Goal: Contribute content: Add original content to the website for others to see

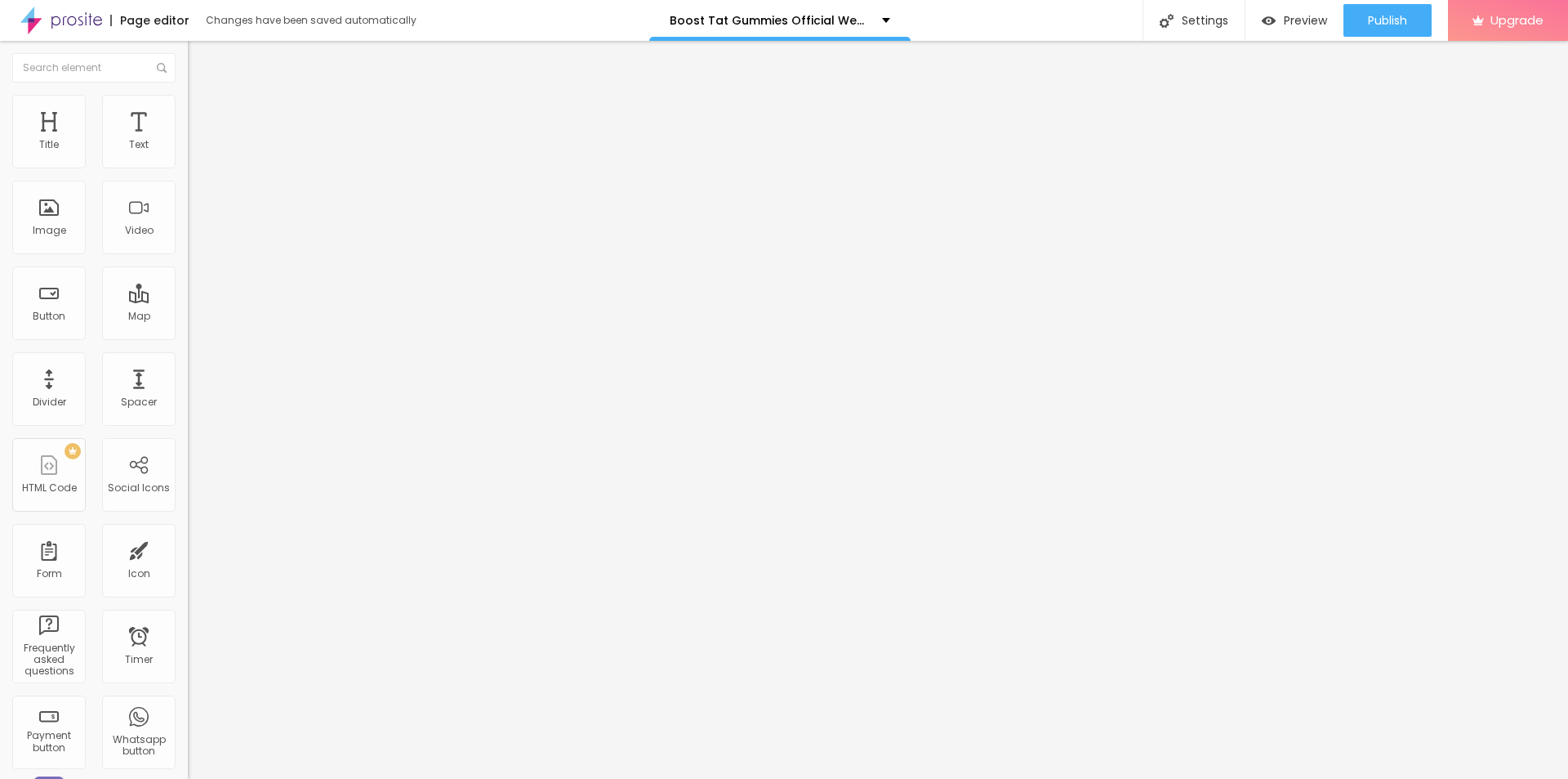
click at [188, 242] on button "button" at bounding box center [199, 233] width 23 height 17
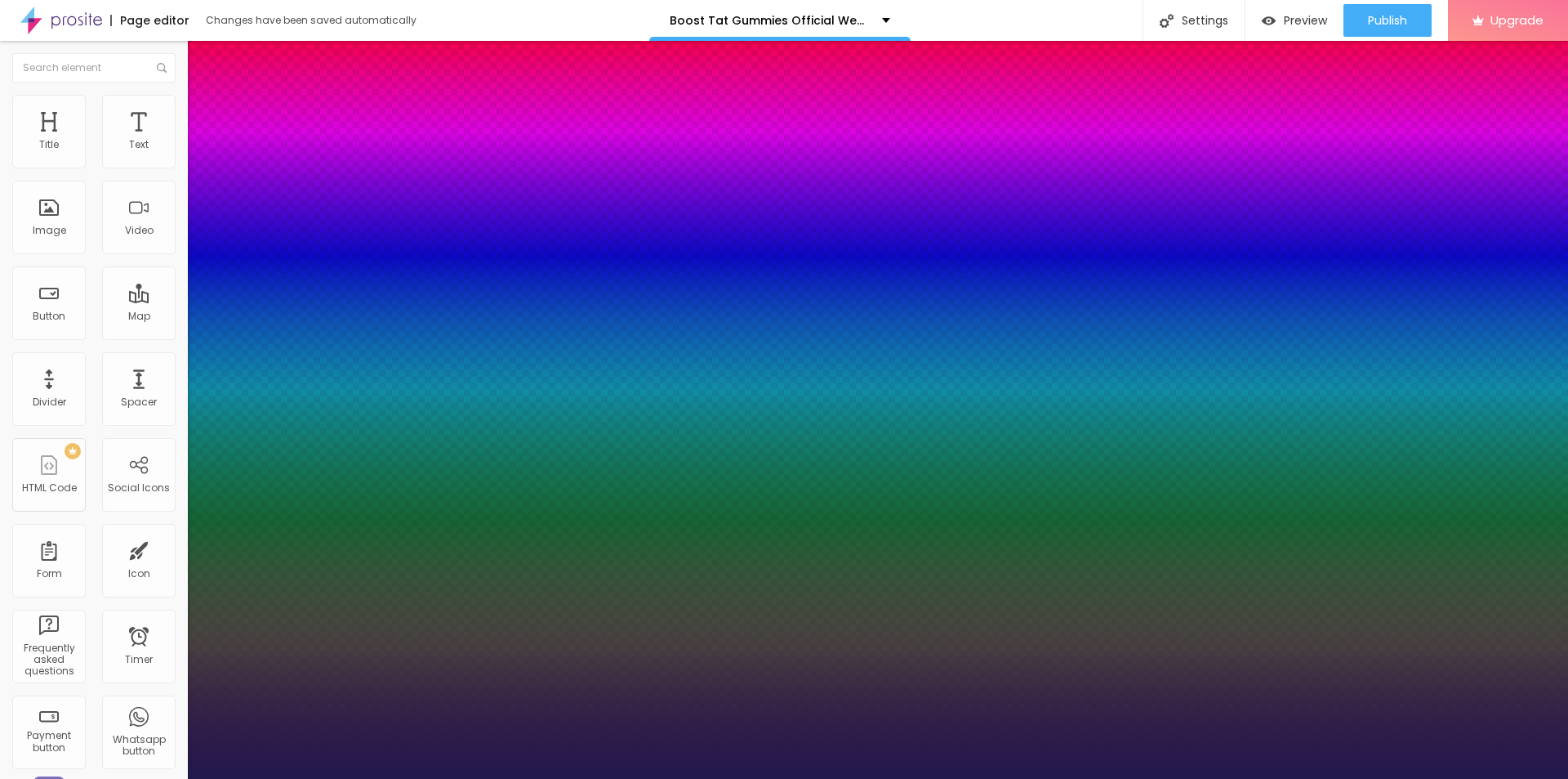
type input "1"
type input "17"
type input "1"
type input "38"
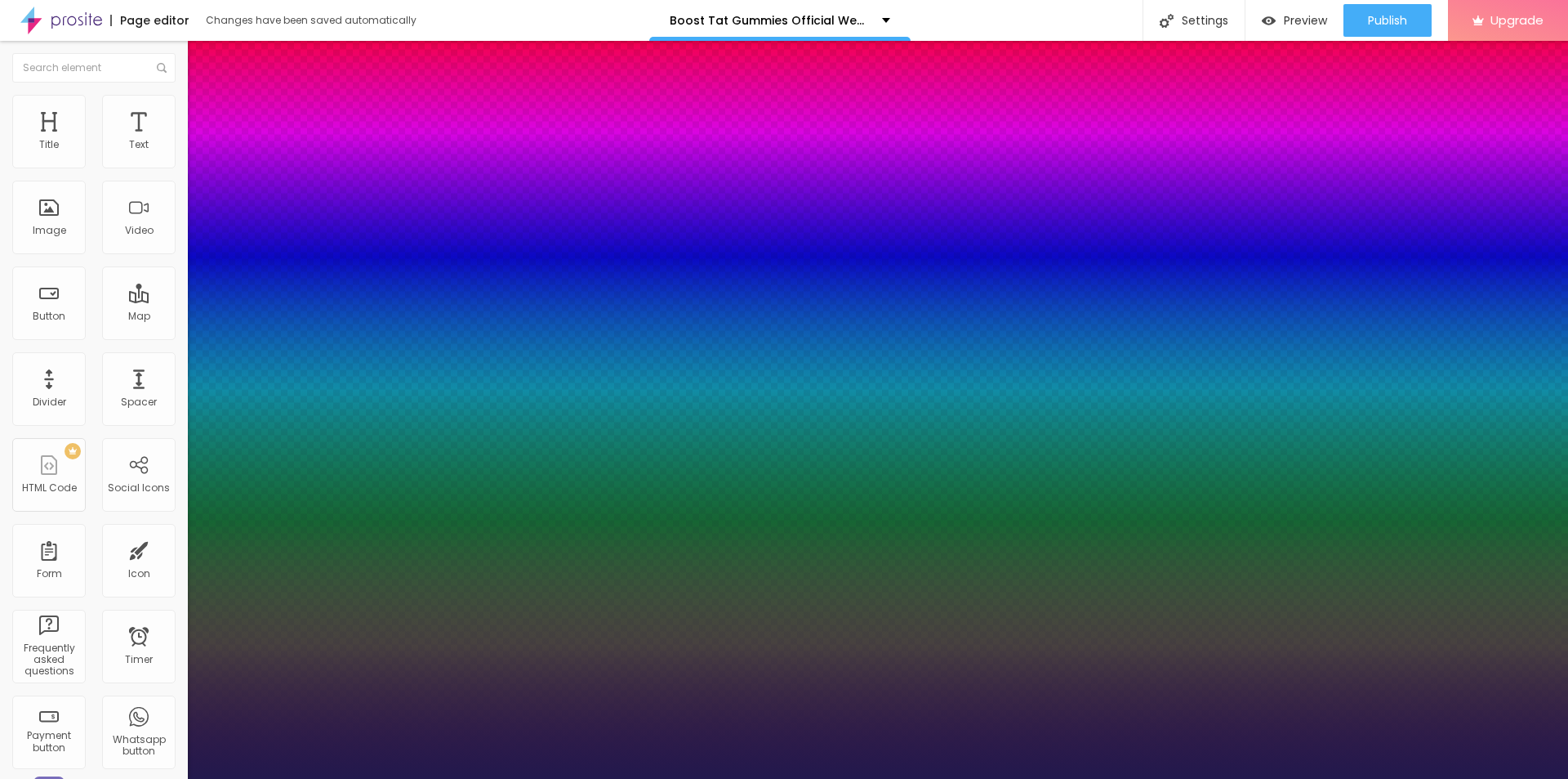
type input "38"
type input "1"
type input "40"
type input "1"
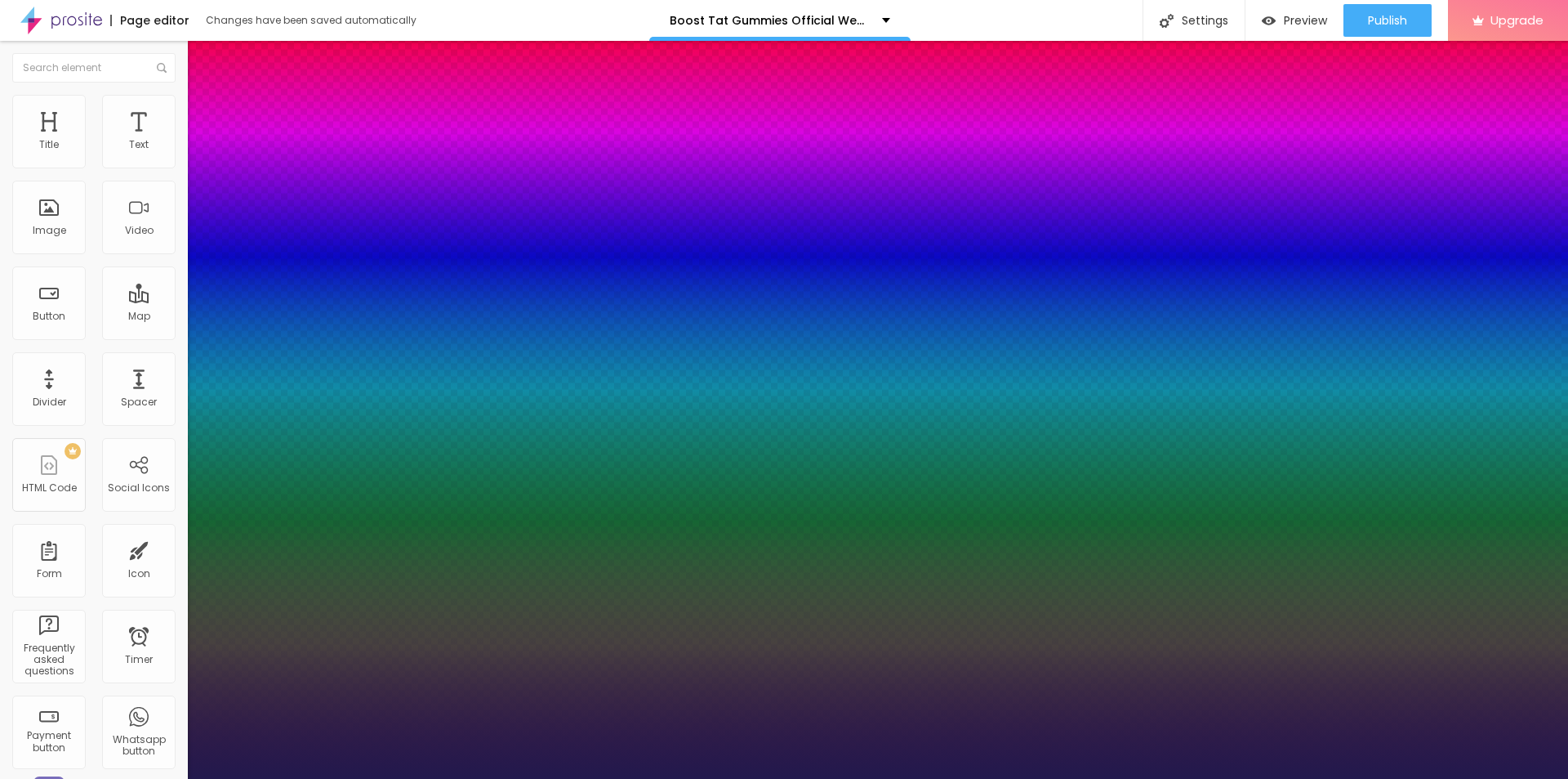
type input "50"
type input "1"
type input "47"
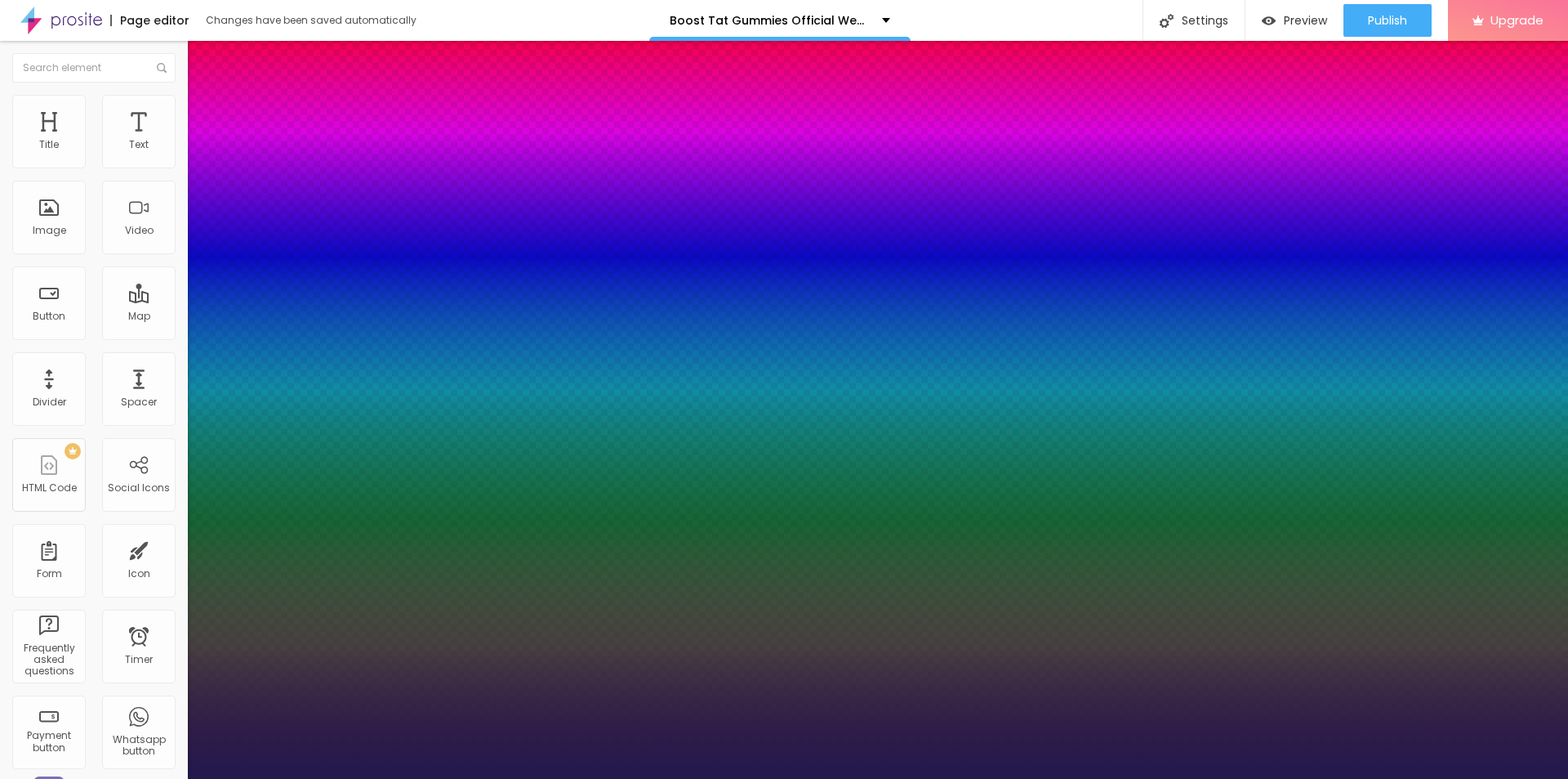
type input "1"
type input "44"
type input "1"
type input "43"
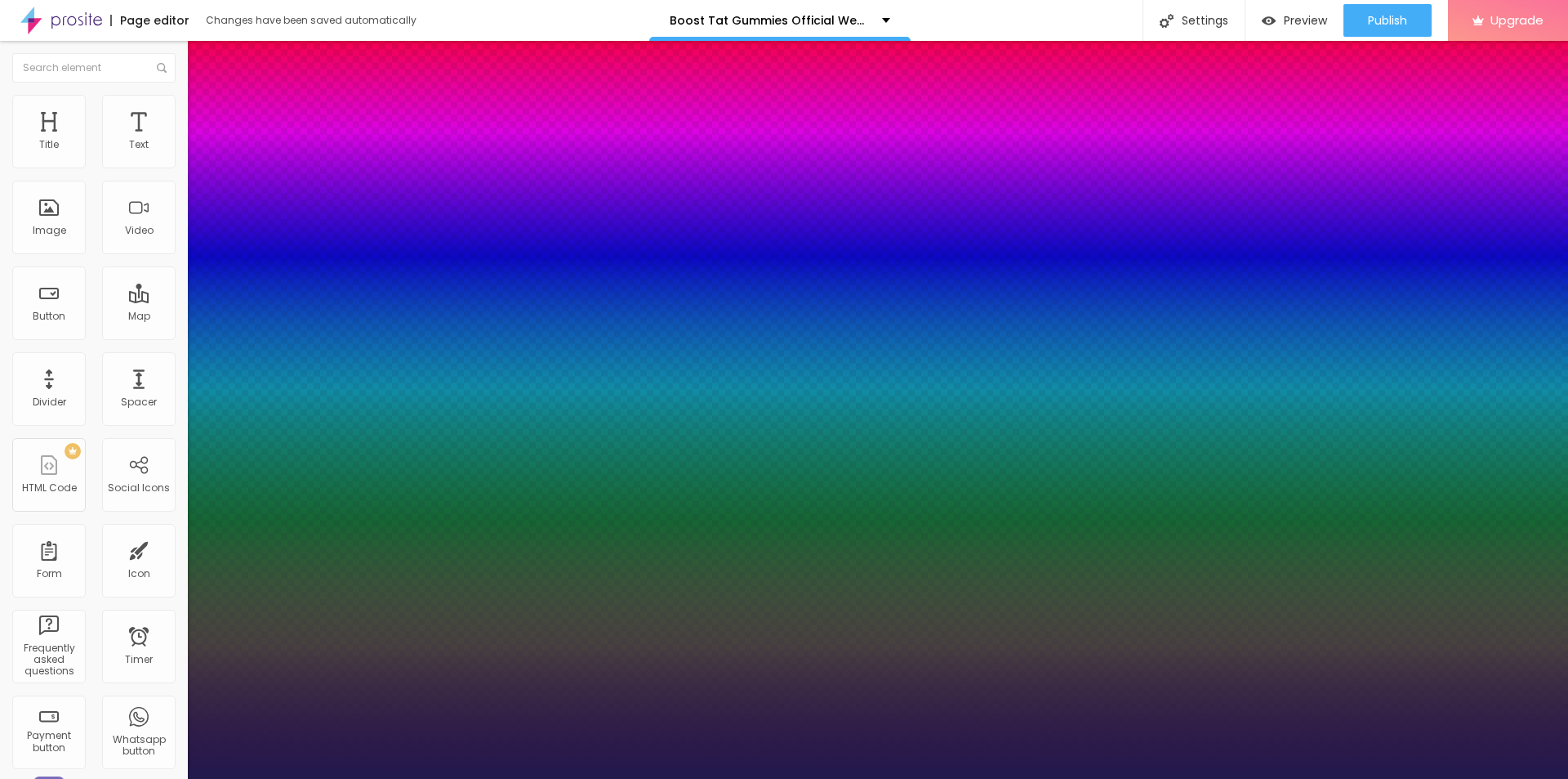
type input "43"
type input "1"
drag, startPoint x: 220, startPoint y: 465, endPoint x: 254, endPoint y: 474, distance: 35.2
type input "43"
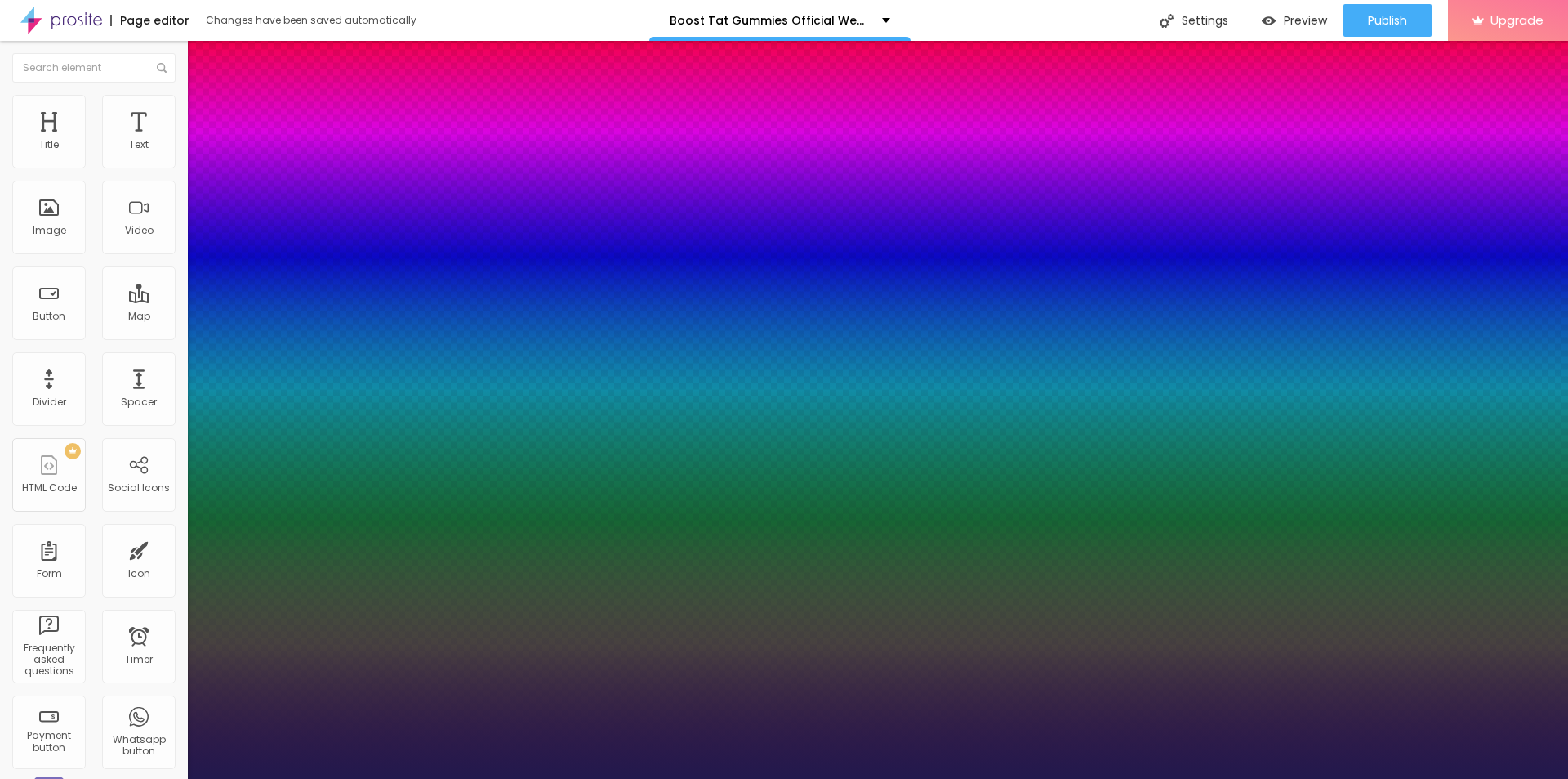
click at [554, 778] on div at bounding box center [784, 779] width 1568 height 0
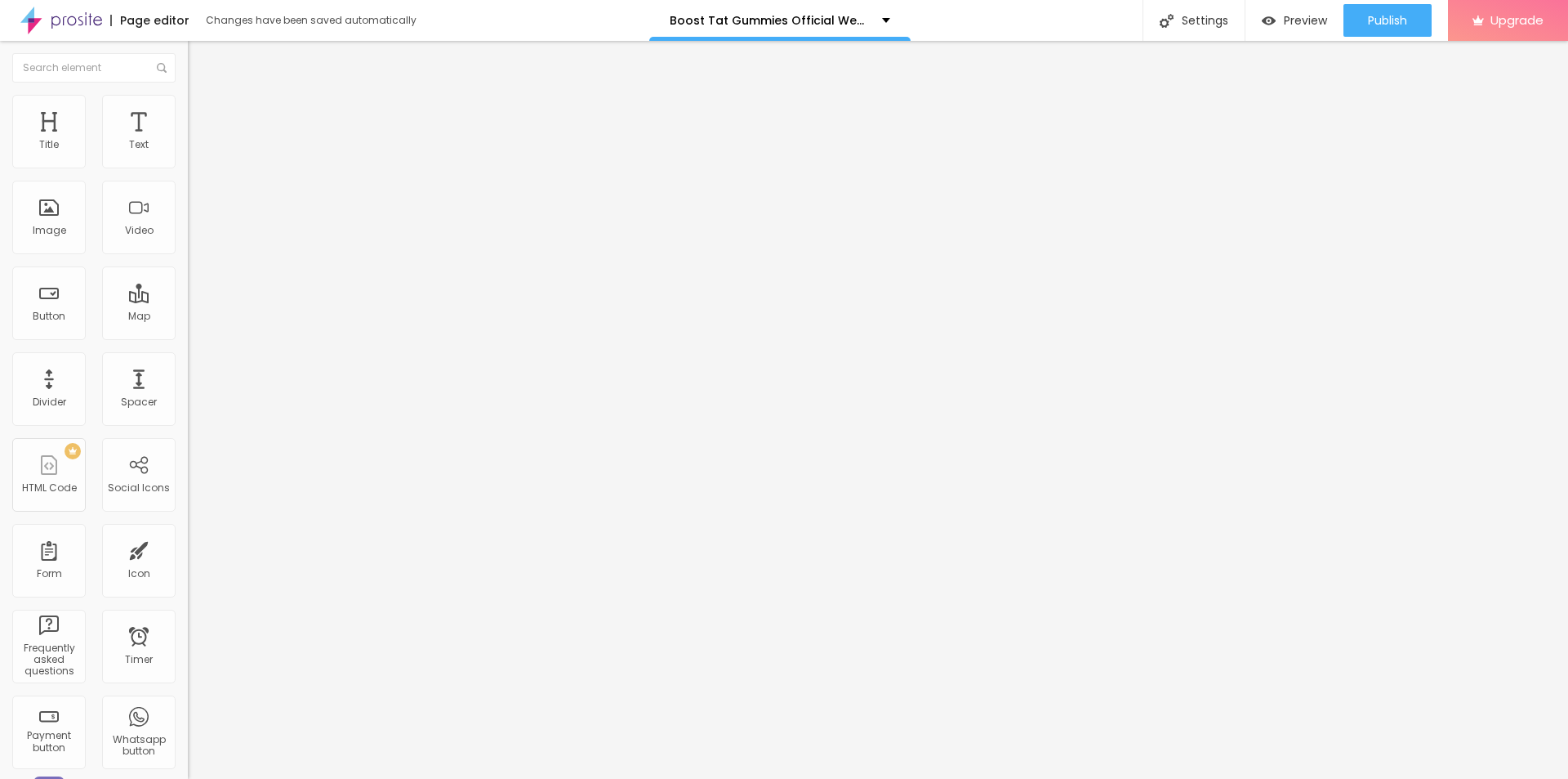
click at [188, 139] on div "Add image" at bounding box center [282, 133] width 188 height 11
click at [188, 140] on span "Add image" at bounding box center [221, 133] width 67 height 14
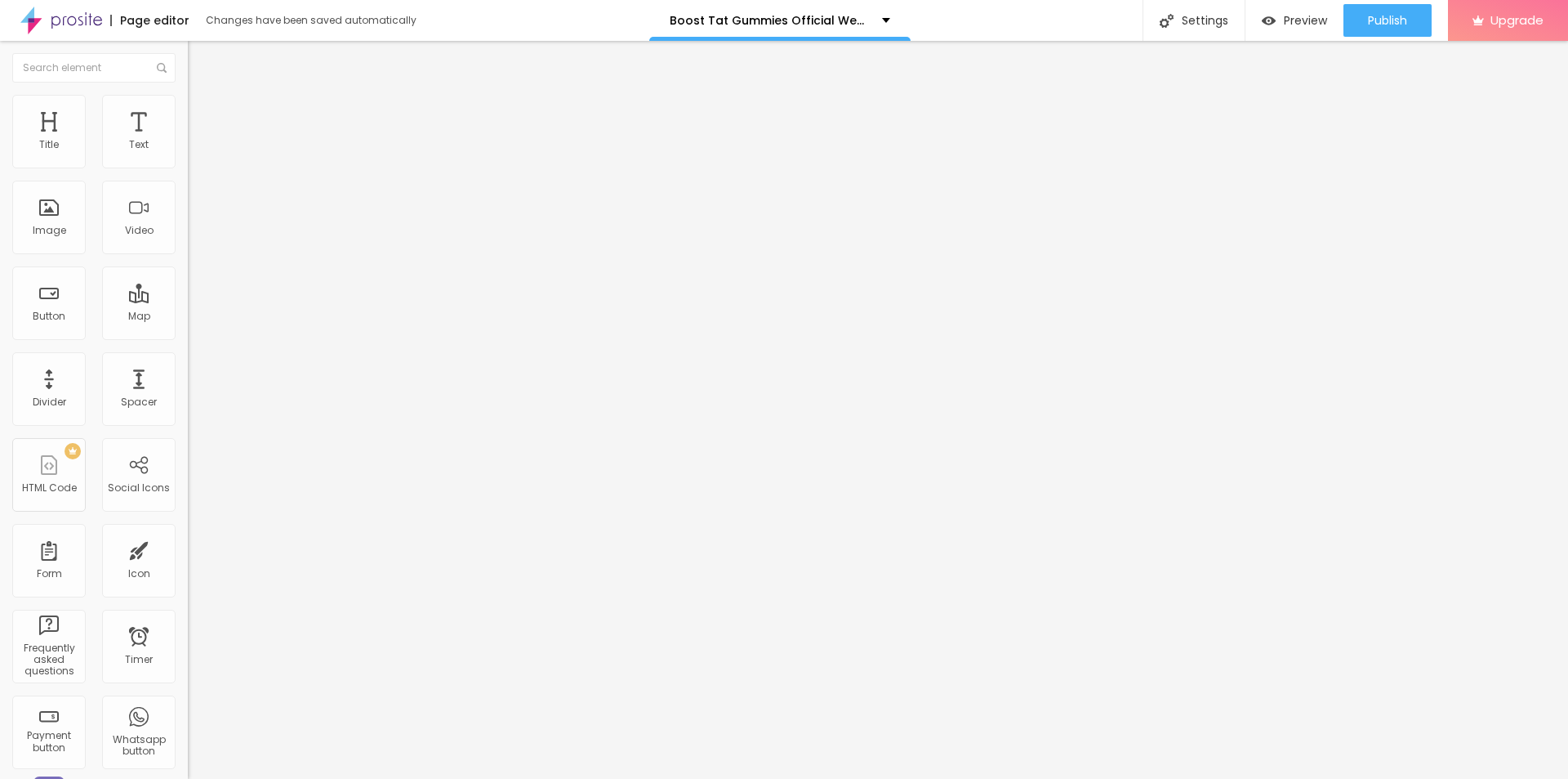
click at [188, 165] on input "text" at bounding box center [286, 157] width 196 height 16
paste input "Boost Tat Gummies"
type input "Boost Tat Gummies"
click at [188, 335] on input "https://" at bounding box center [286, 326] width 196 height 16
paste input "[DOMAIN_NAME][URL]"
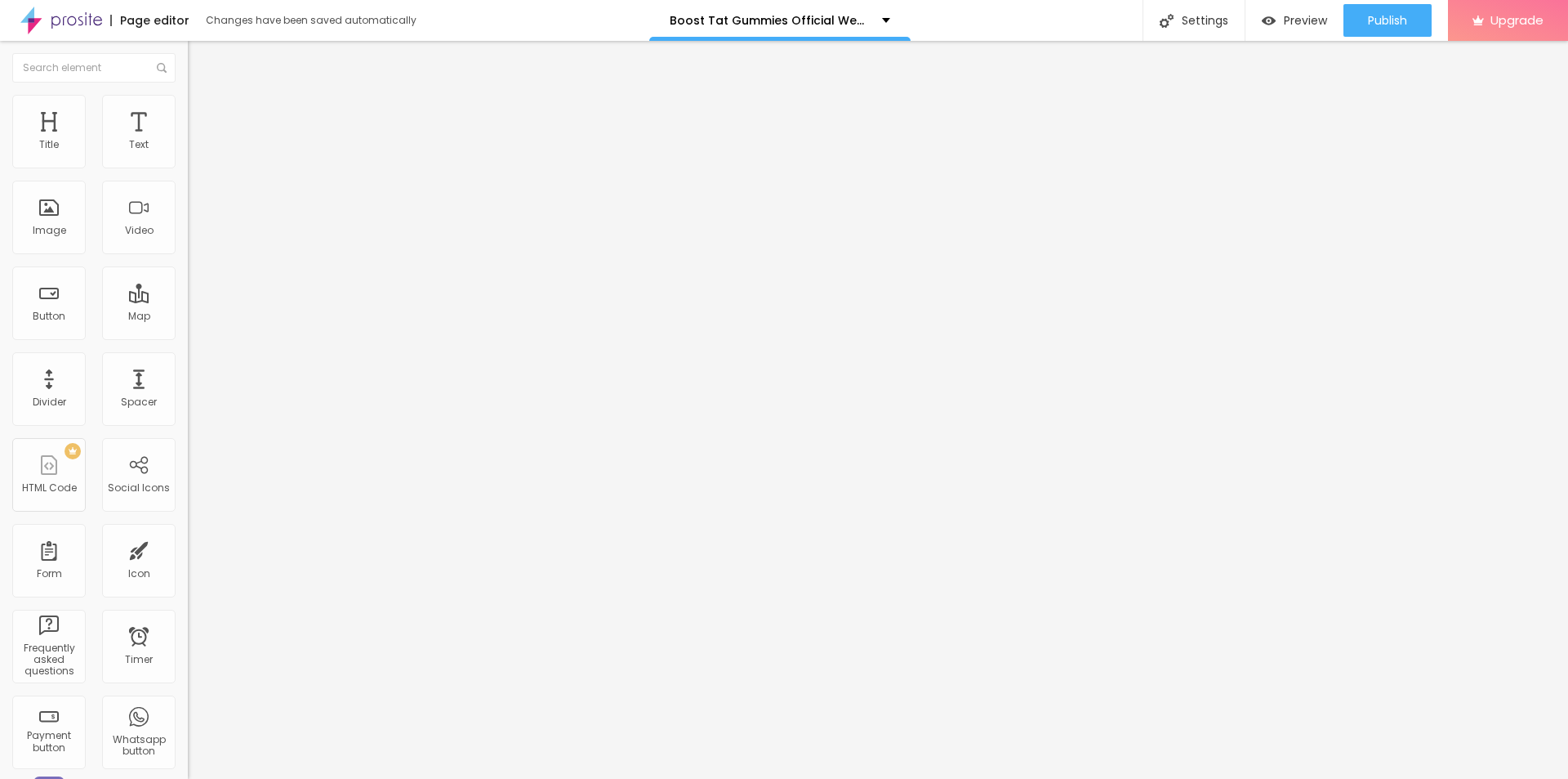
scroll to position [0, 32]
type input "[URL][DOMAIN_NAME]"
click at [188, 97] on img at bounding box center [194, 102] width 14 height 14
type input "95"
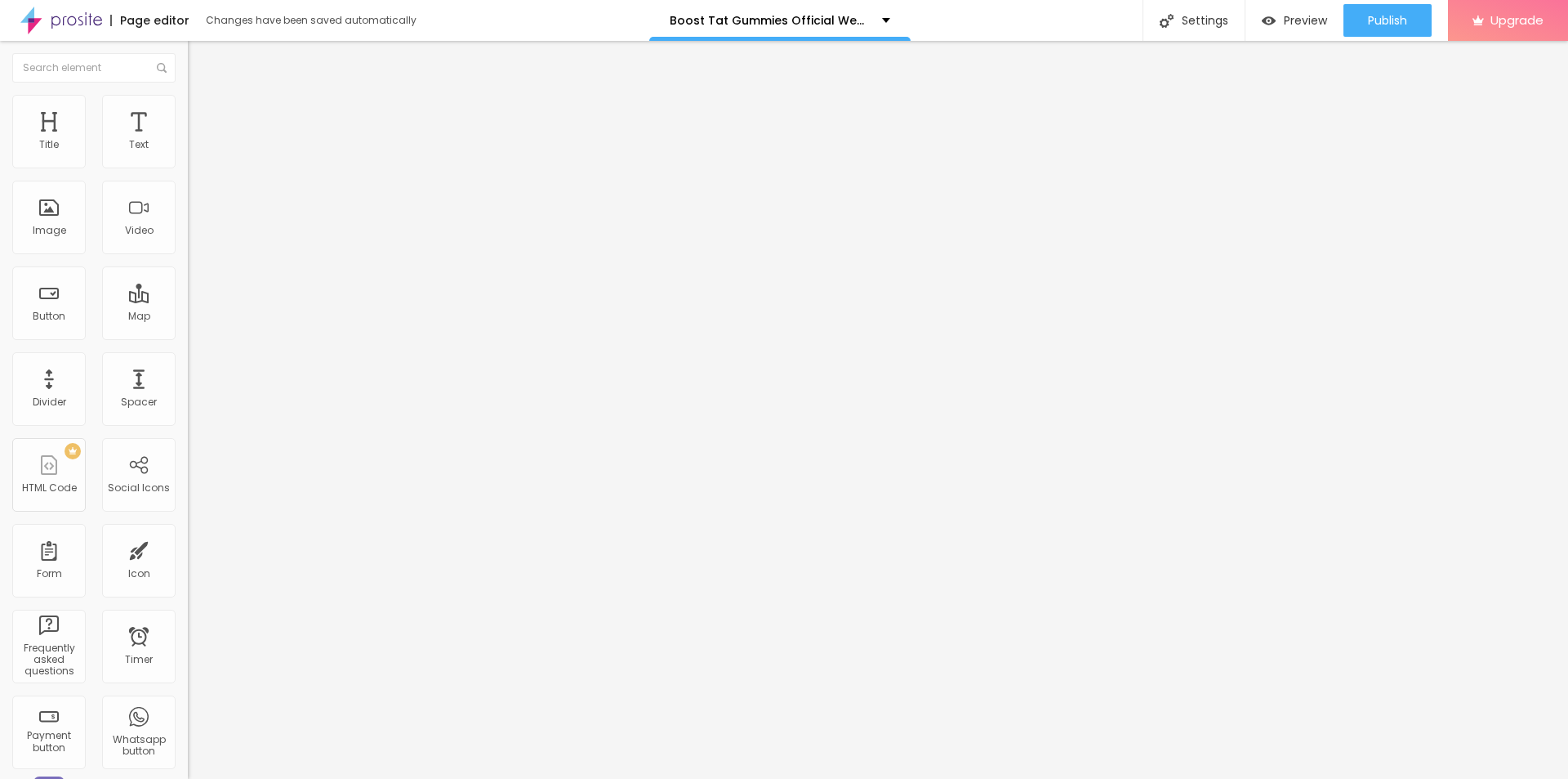
type input "95"
type input "90"
type input "85"
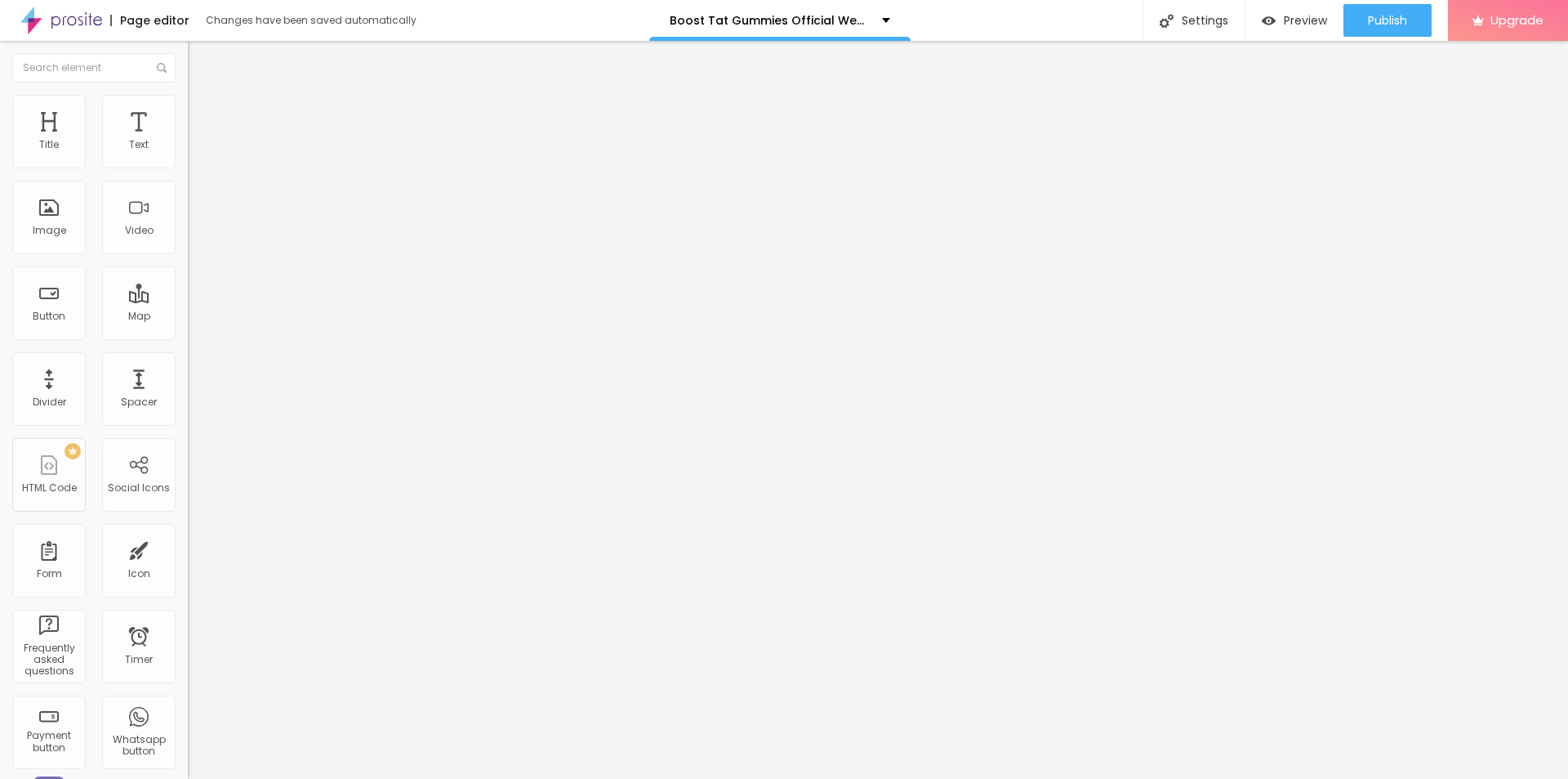
type input "80"
type input "75"
type input "70"
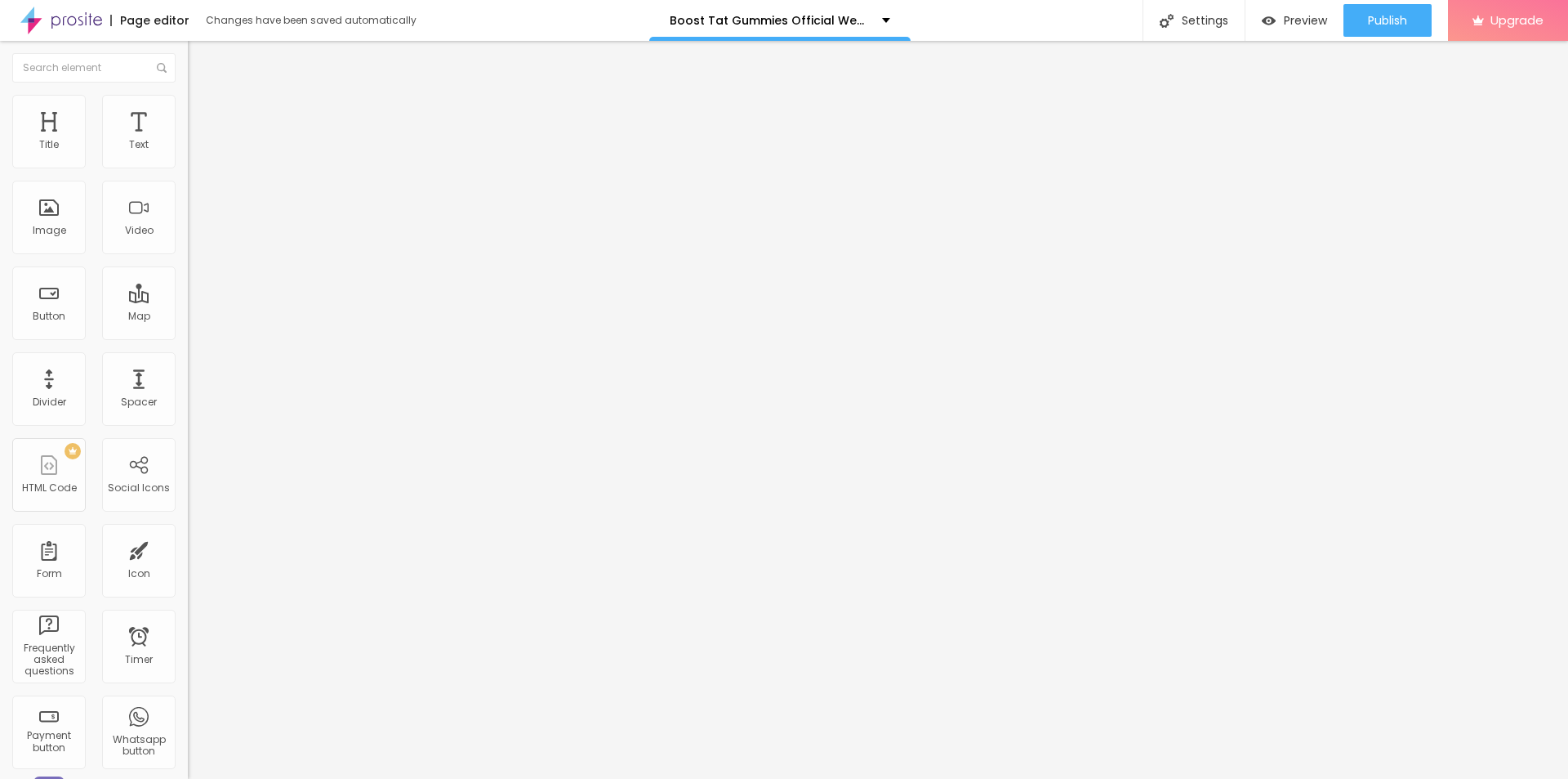
type input "70"
type input "65"
type input "60"
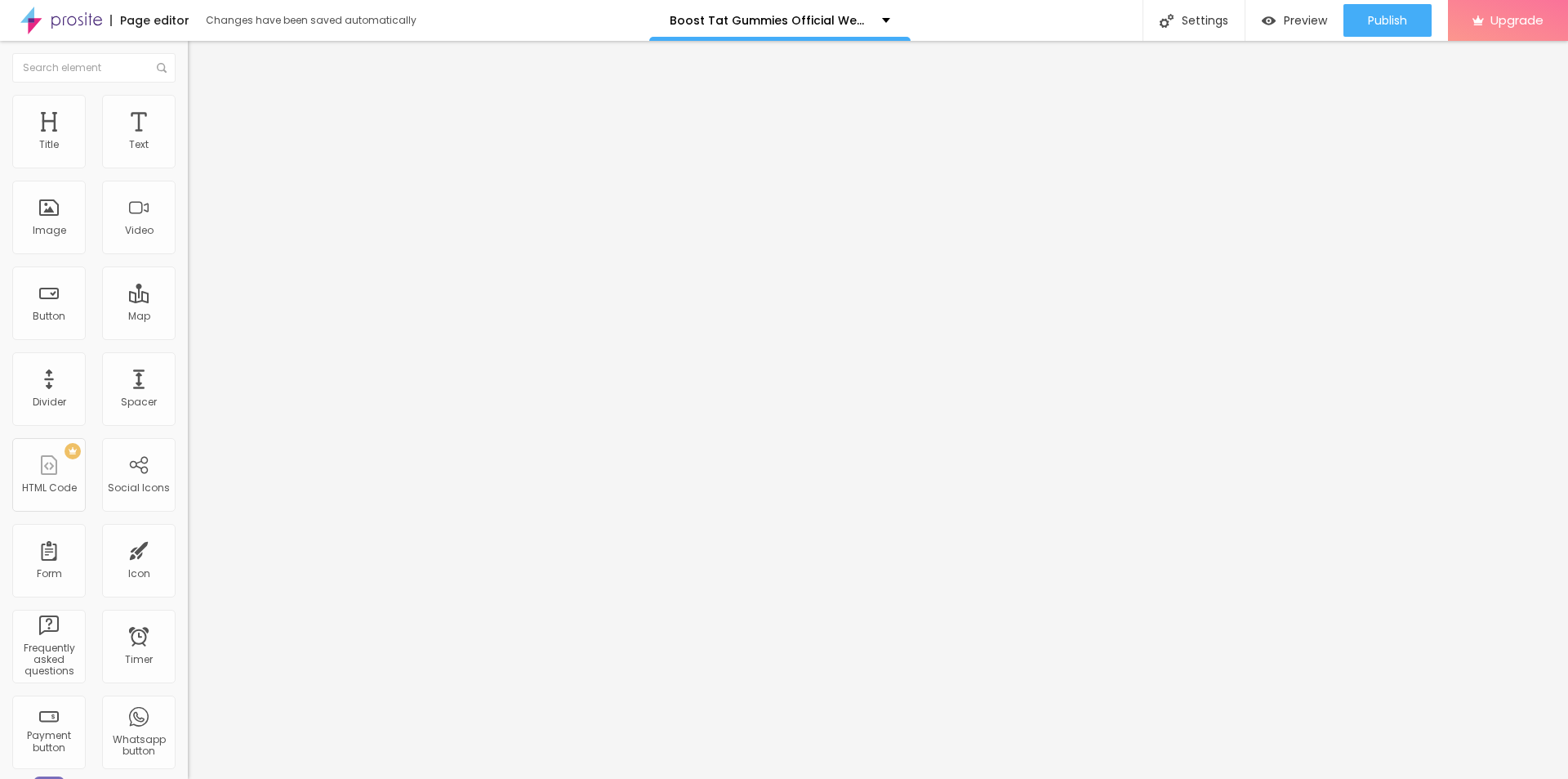
type input "55"
type input "50"
type input "45"
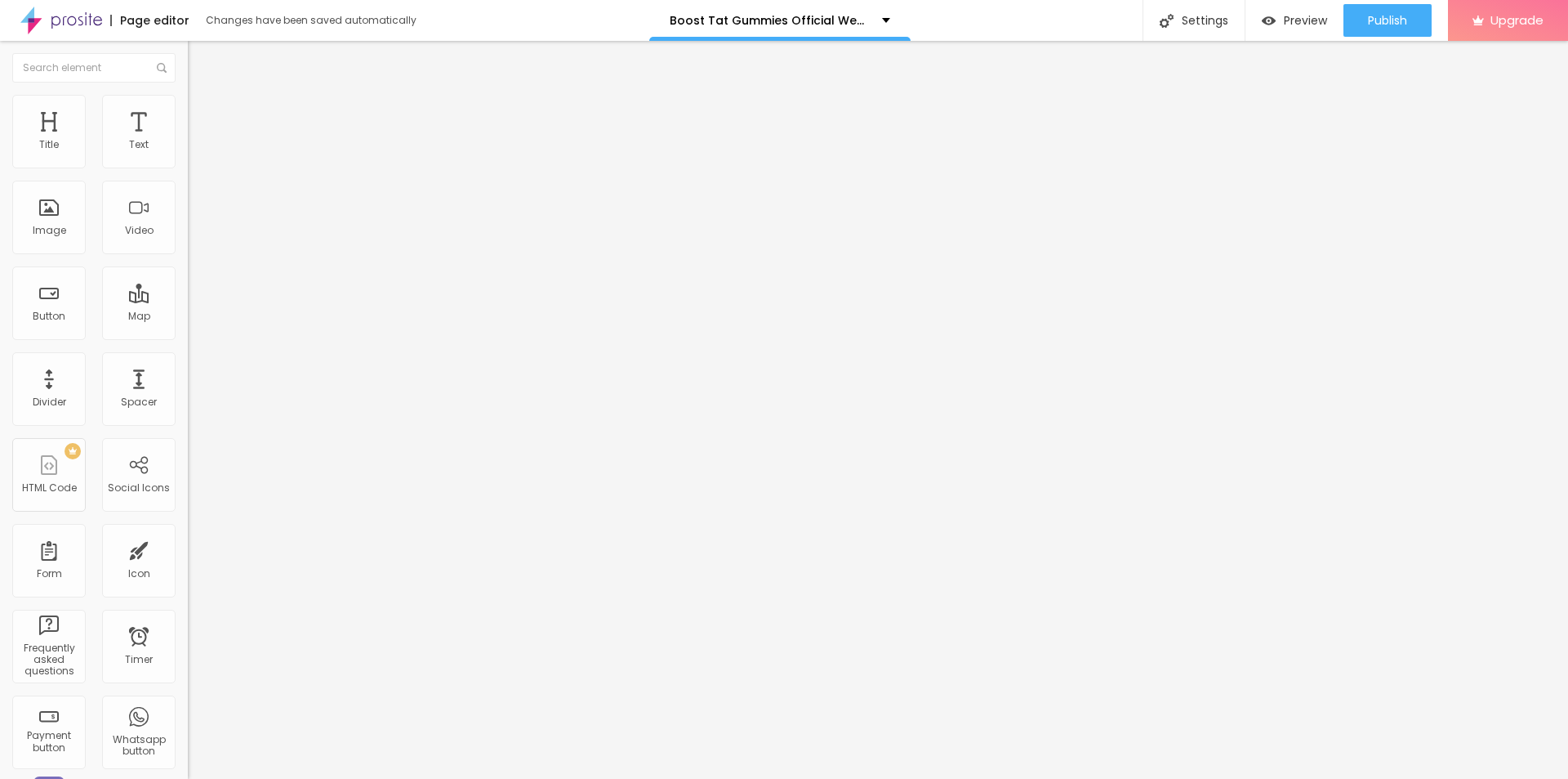
type input "45"
type input "40"
type input "35"
drag, startPoint x: 168, startPoint y: 178, endPoint x: 58, endPoint y: 178, distance: 110.0
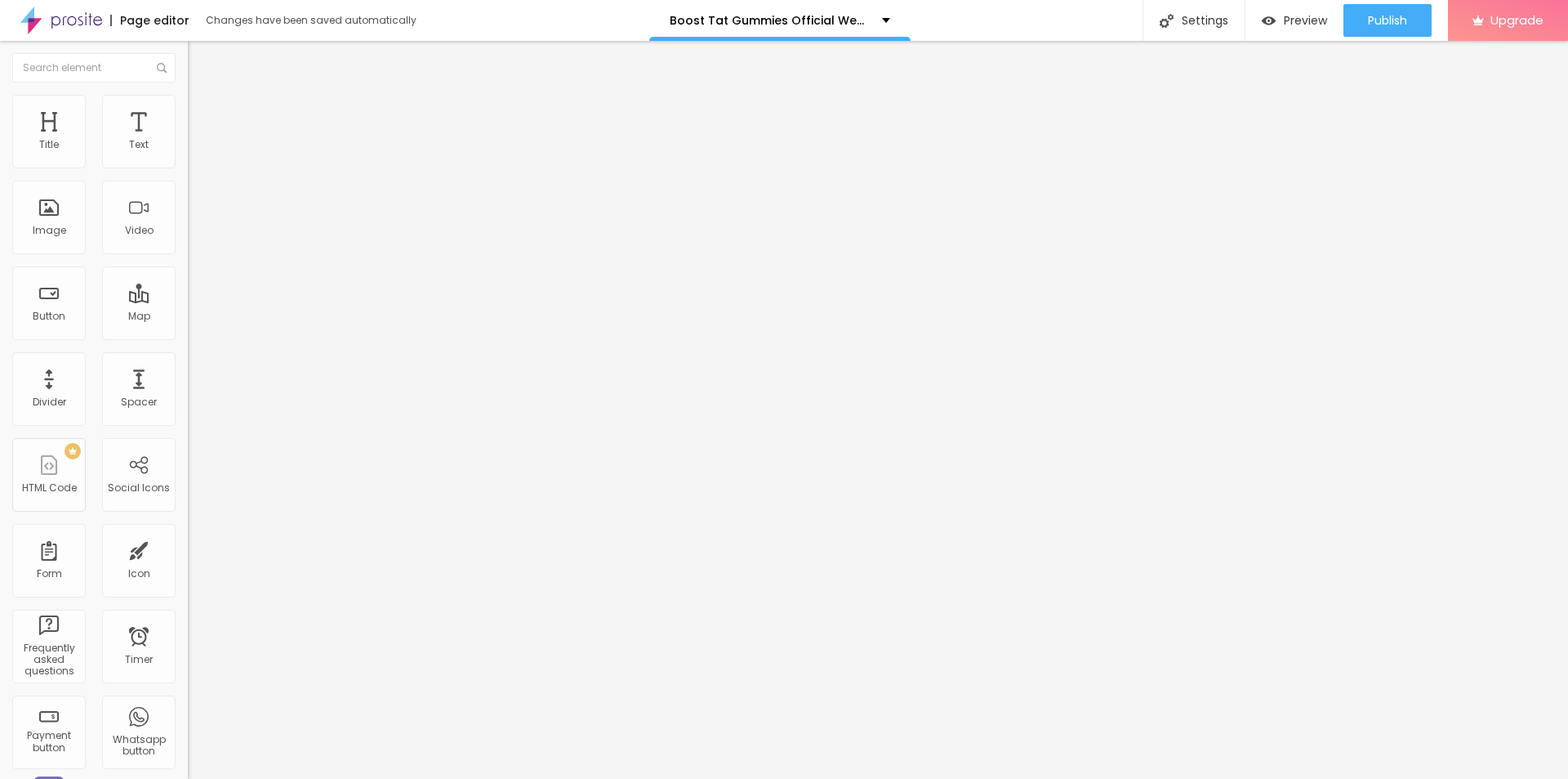
type input "35"
click at [188, 168] on input "range" at bounding box center [240, 161] width 105 height 13
click at [188, 157] on button "button" at bounding box center [199, 148] width 23 height 17
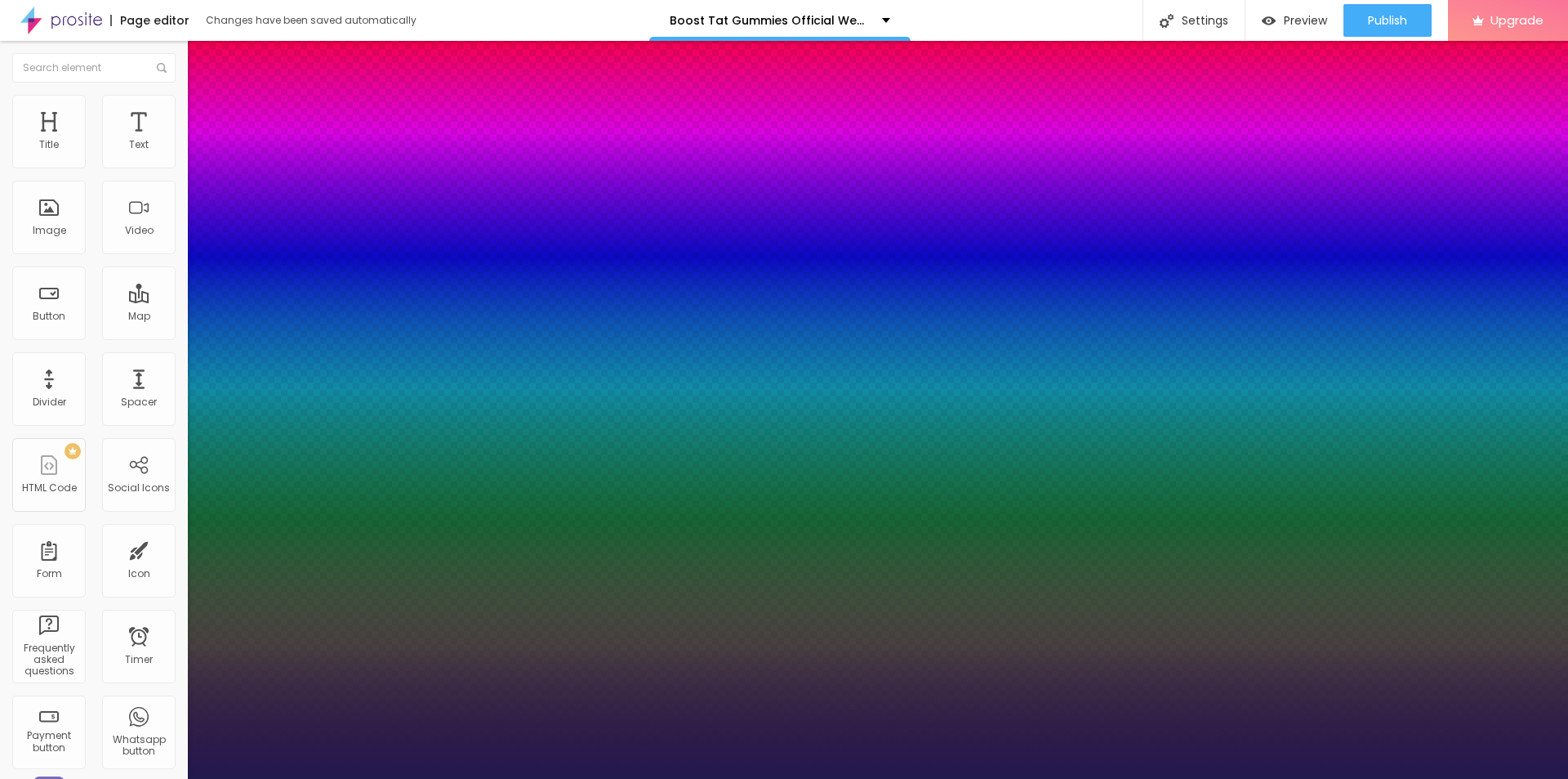
type input "1"
type input "19"
type input "1"
type input "20"
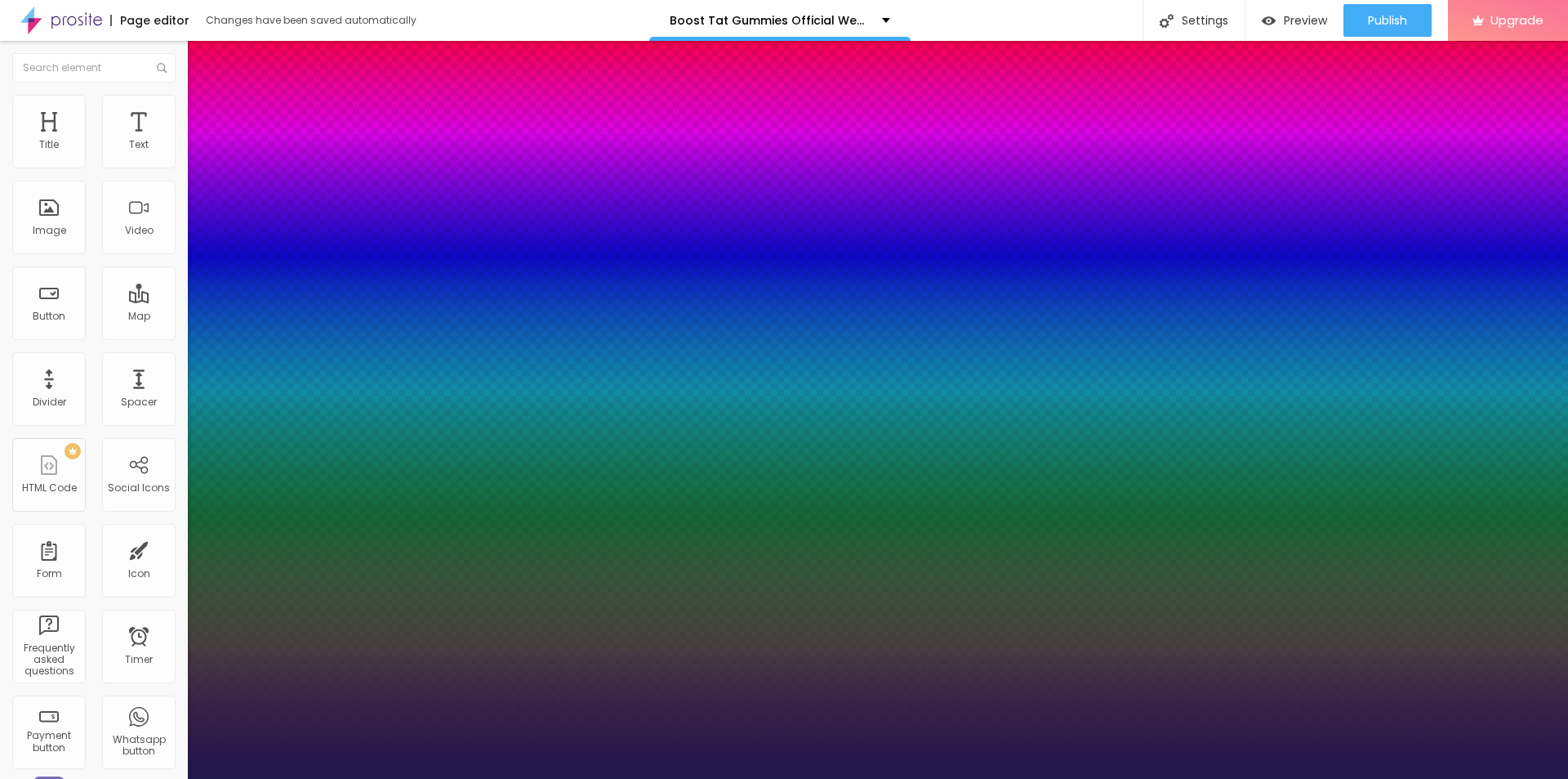
type input "20"
type input "1"
type input "29"
type input "1"
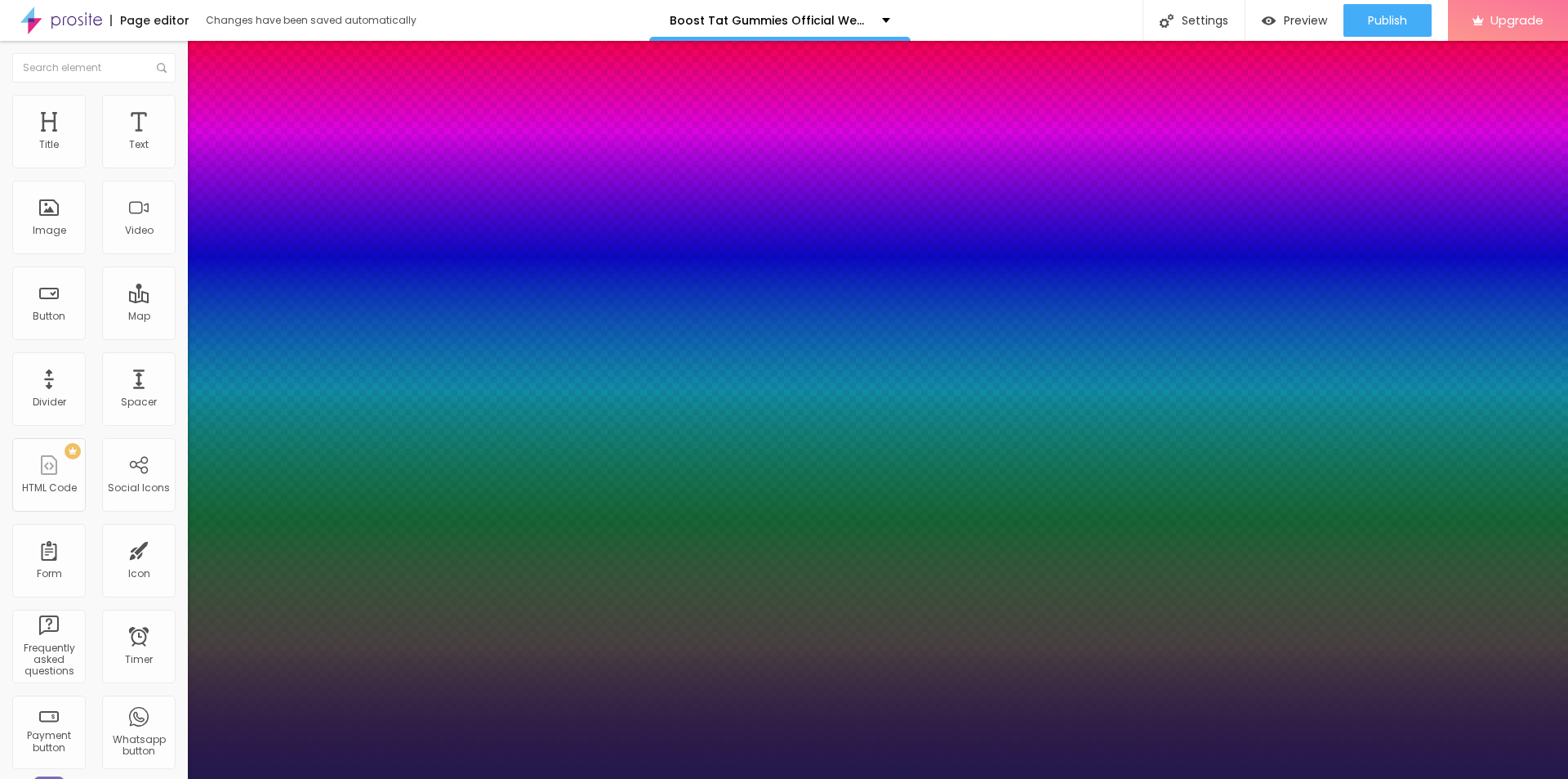
type input "31"
type input "1"
drag, startPoint x: 224, startPoint y: 273, endPoint x: 240, endPoint y: 275, distance: 16.1
type input "31"
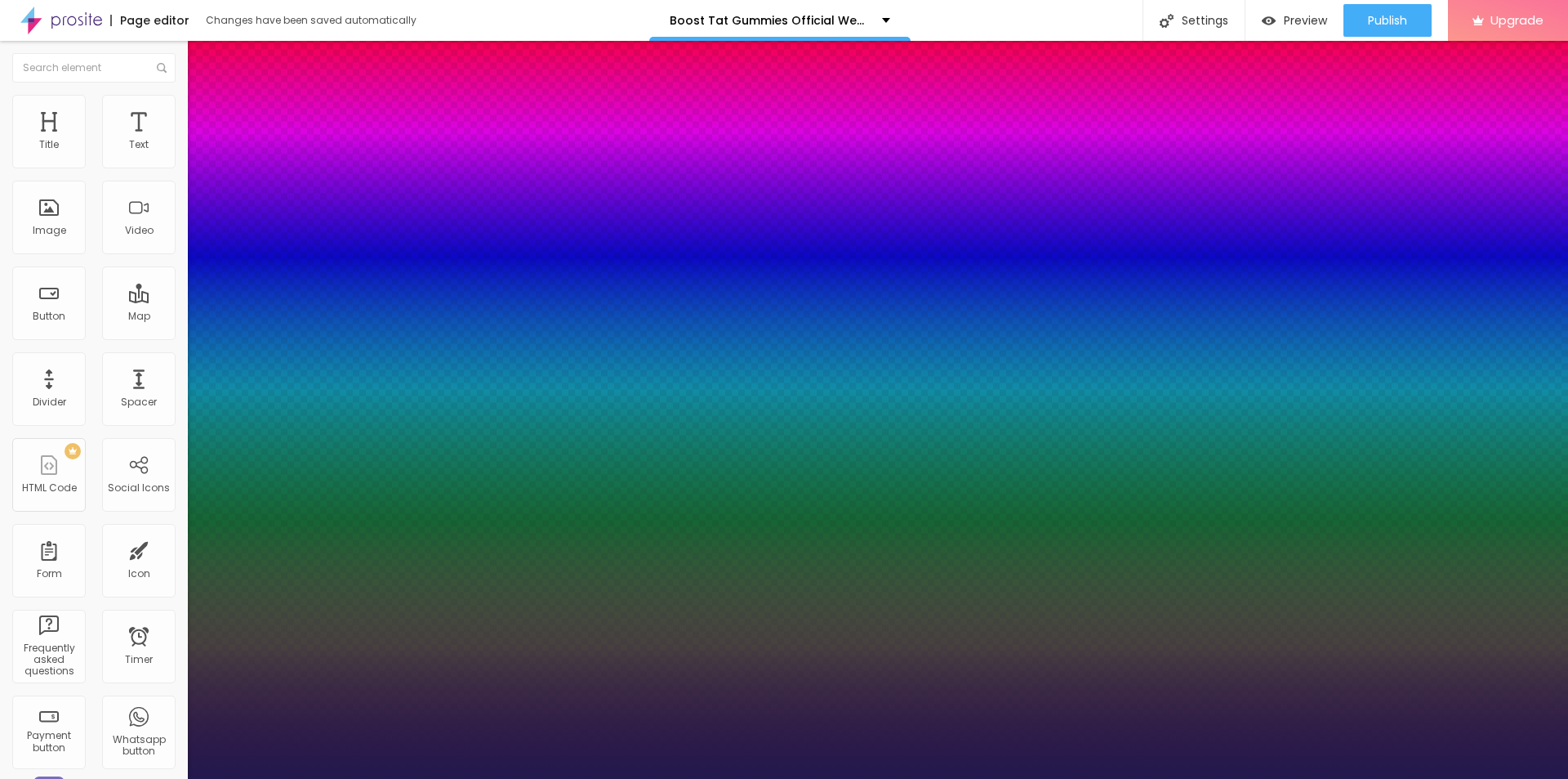
type input "1"
type input "29"
type input "1"
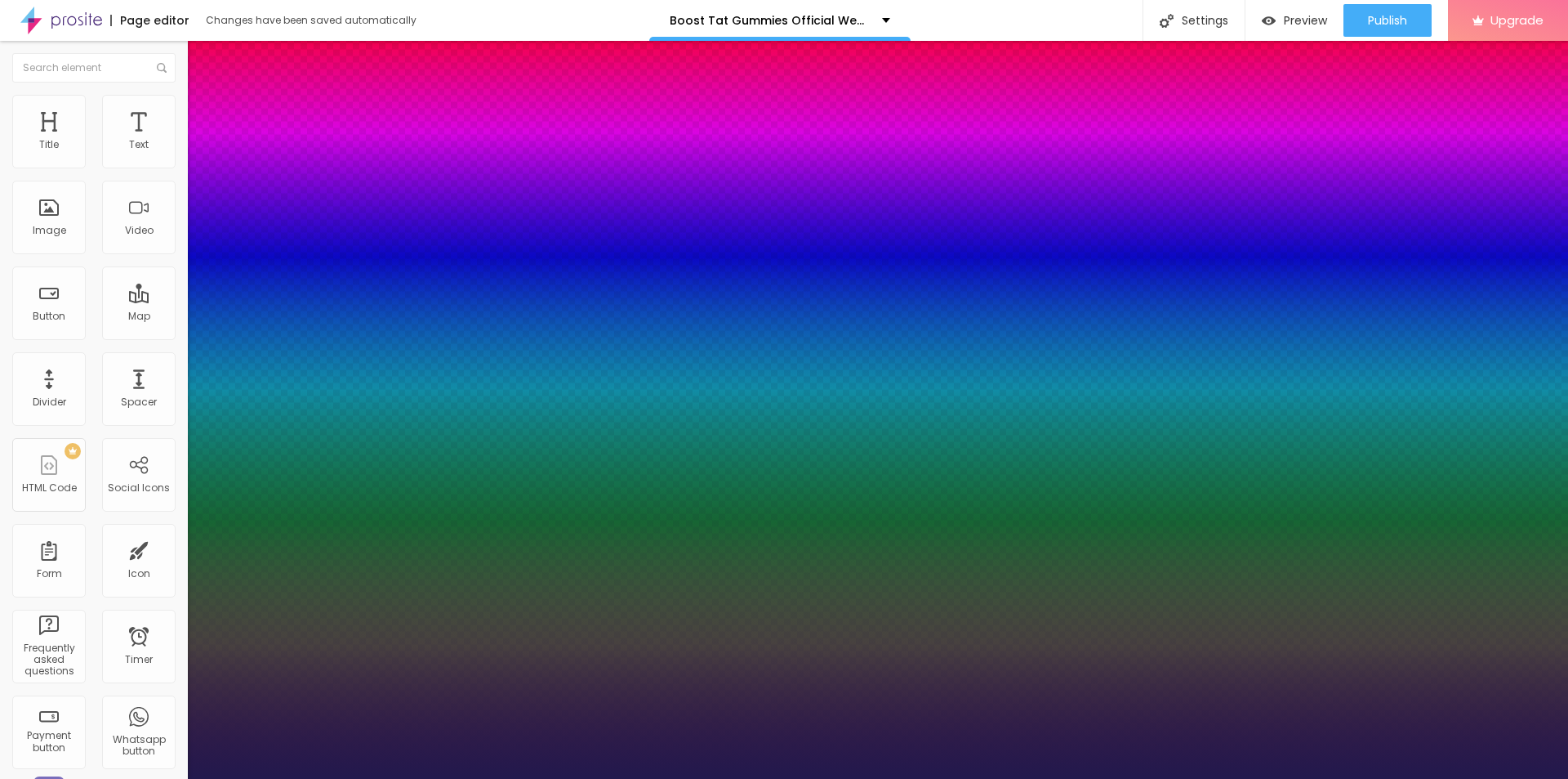
type input "29"
click at [492, 778] on div at bounding box center [784, 779] width 1568 height 0
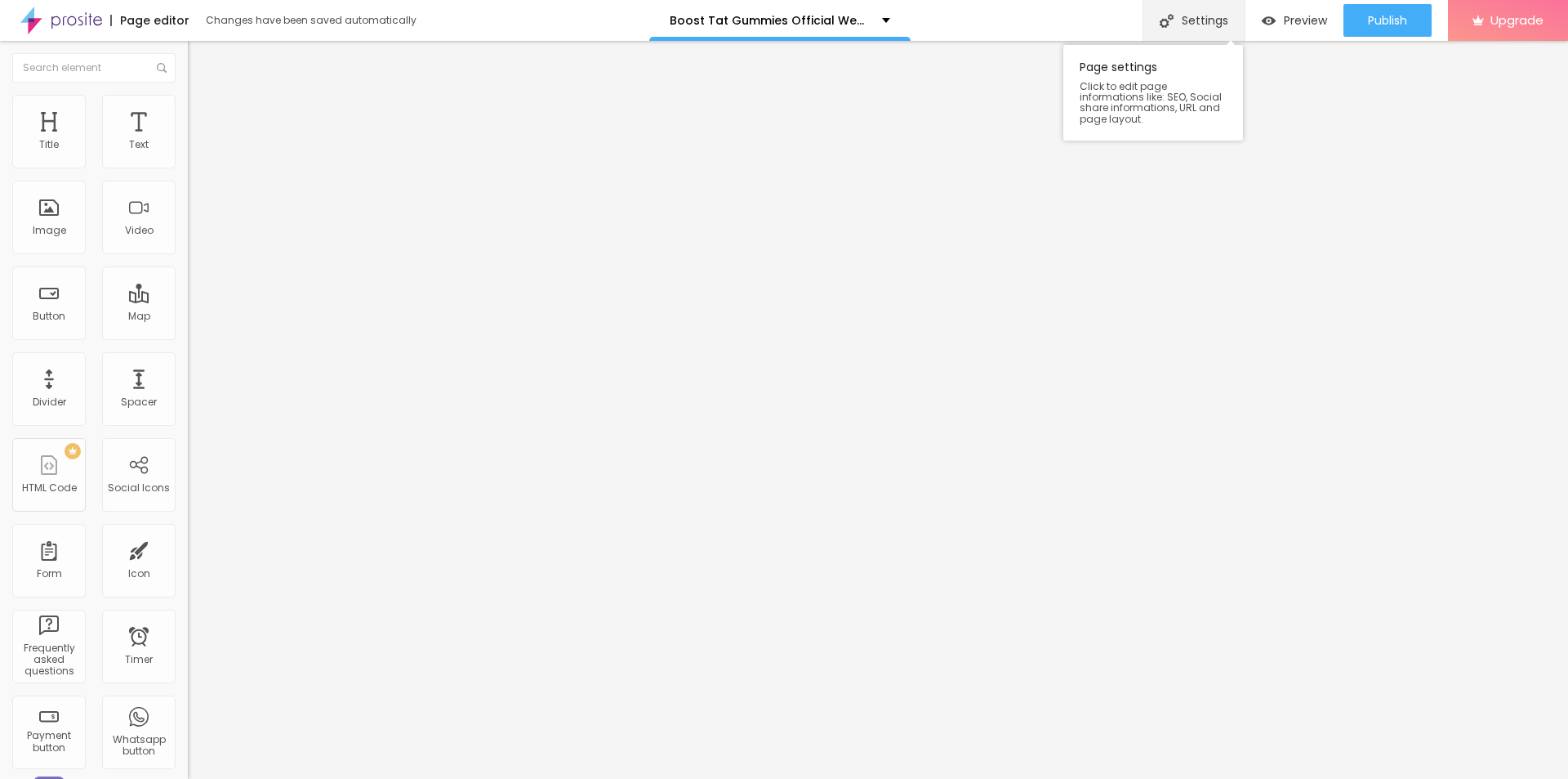
click at [1210, 22] on div "Settings" at bounding box center [1194, 20] width 102 height 41
paste input "Boost Tat Gummies"
paste input "Support Libido & [MEDICAL_DATA] Levels"
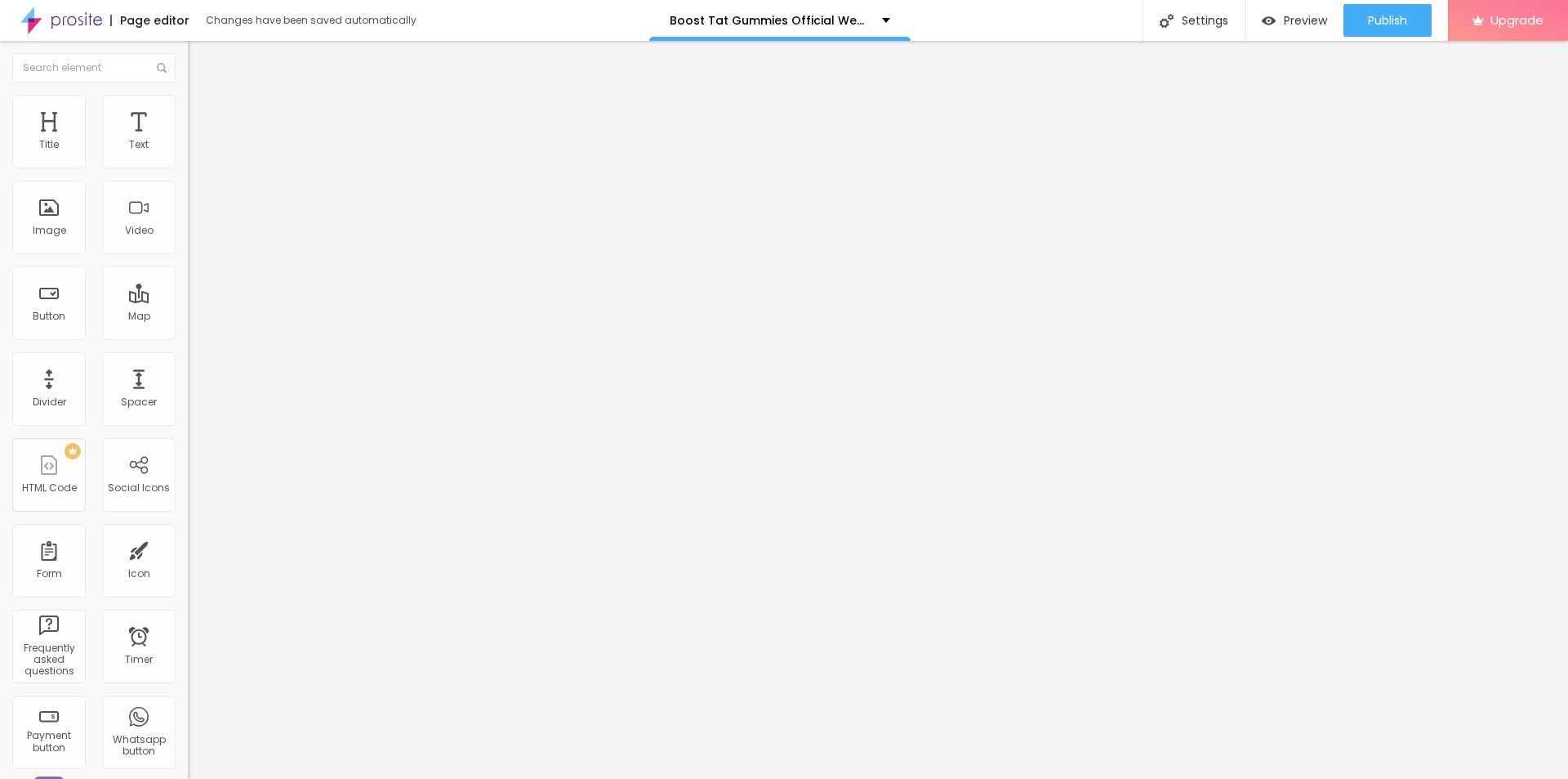
drag, startPoint x: 991, startPoint y: 378, endPoint x: 749, endPoint y: 379, distance: 242.0
paste input "What To Know Before Using It?"
type input "Boost Tat Gummies What To Know Before Using It?"
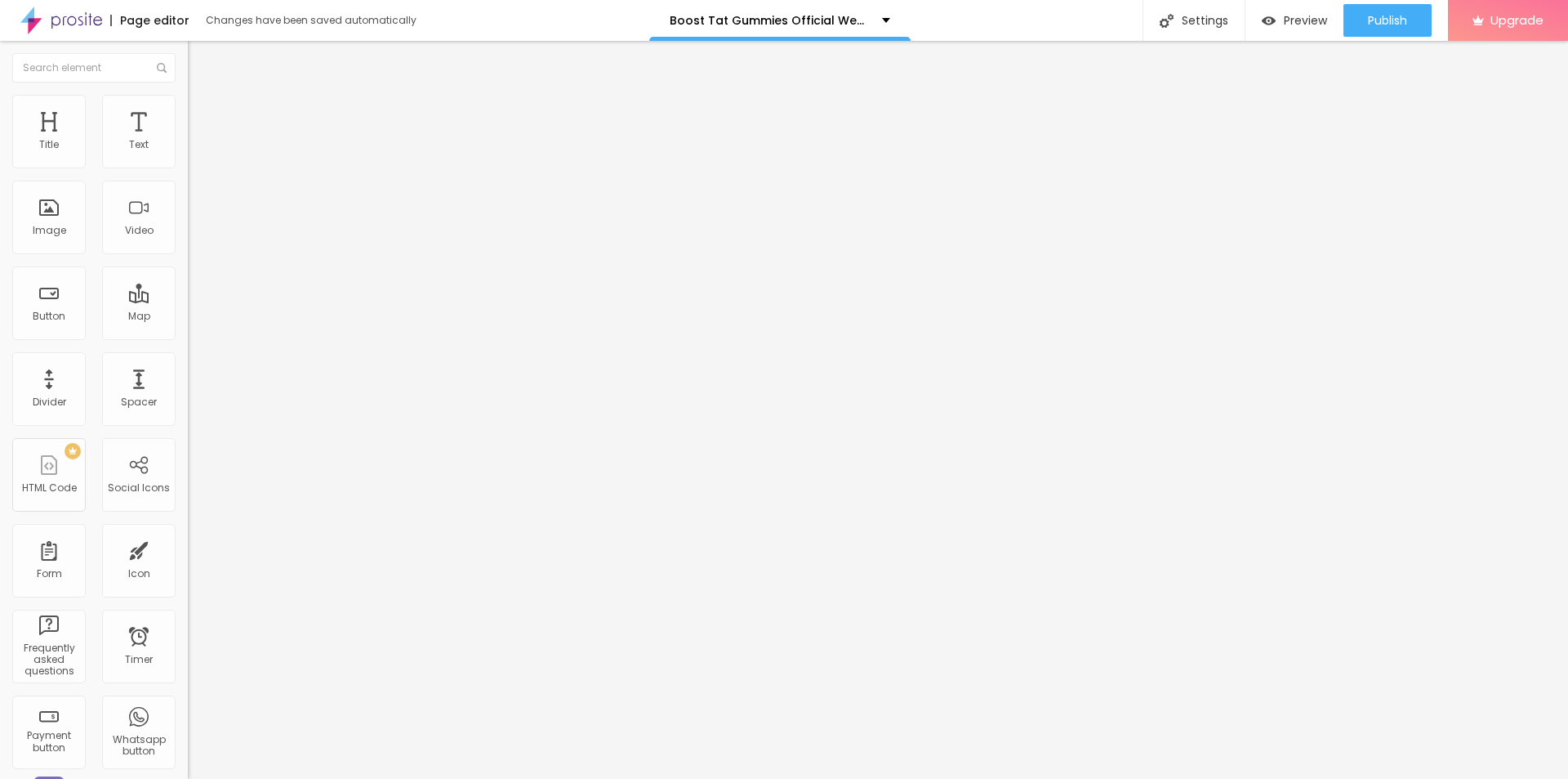
paste textarea "Before you start taking Boost Tat Gummies, you should understand what it is, wh…"
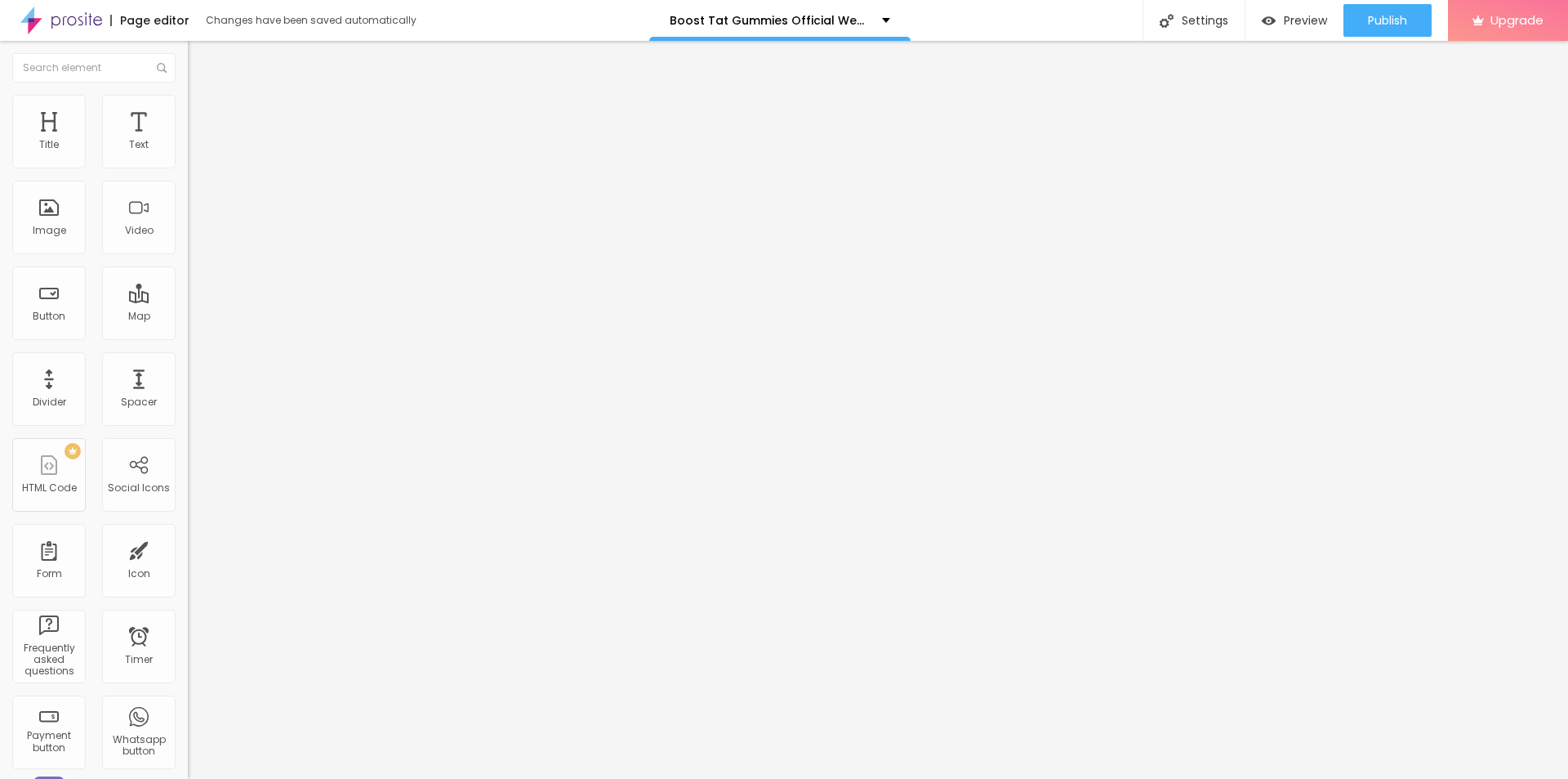
type textarea "Before you start taking Boost Tat Gummies, you should understand what it is, wh…"
drag, startPoint x: 744, startPoint y: 387, endPoint x: 607, endPoint y: 393, distance: 137.1
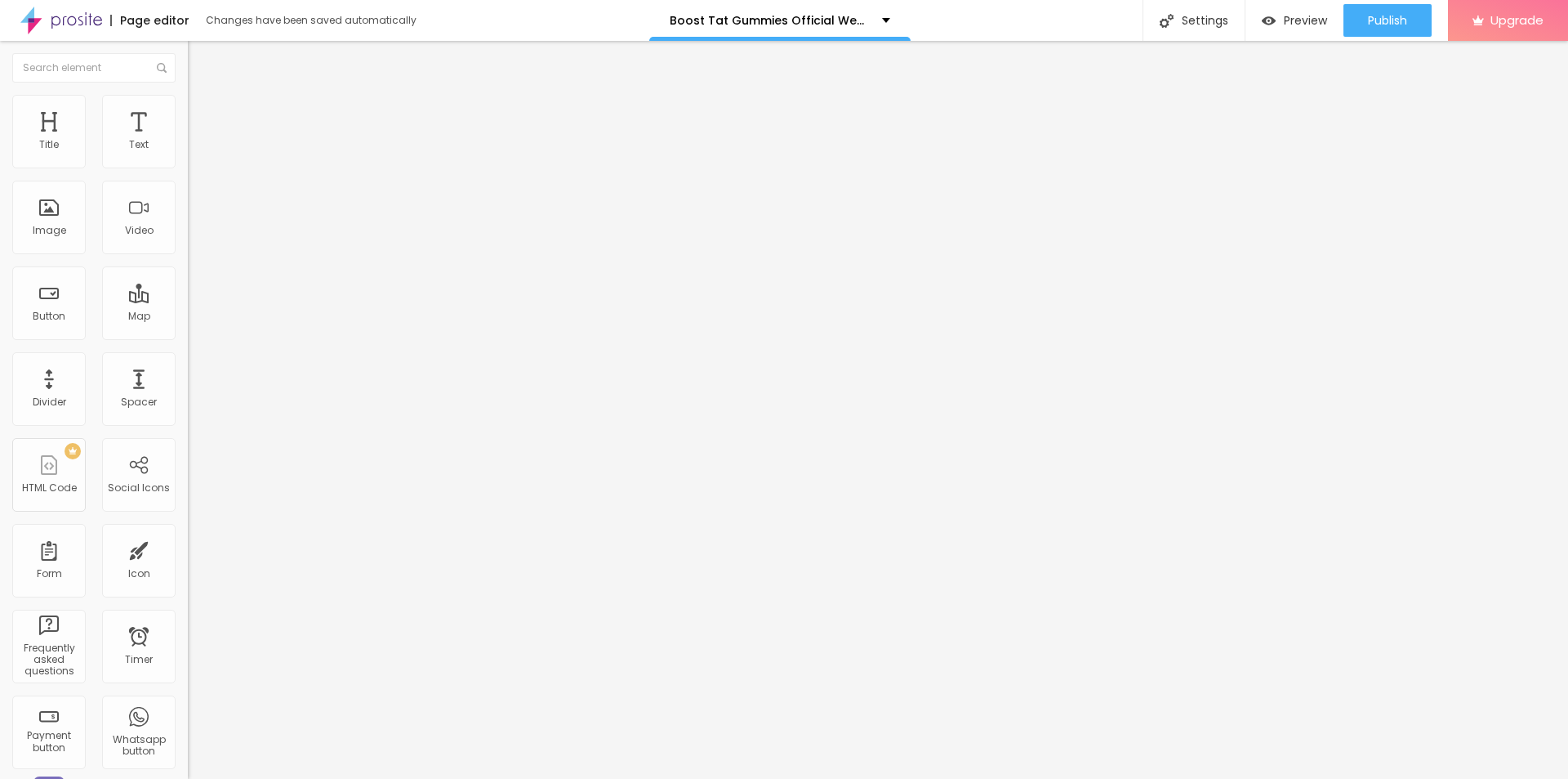
paste textarea "Boost Tat Gummies"
type textarea "Boost Tat Gummies"
click at [1359, 28] on button "Publish" at bounding box center [1388, 20] width 88 height 32
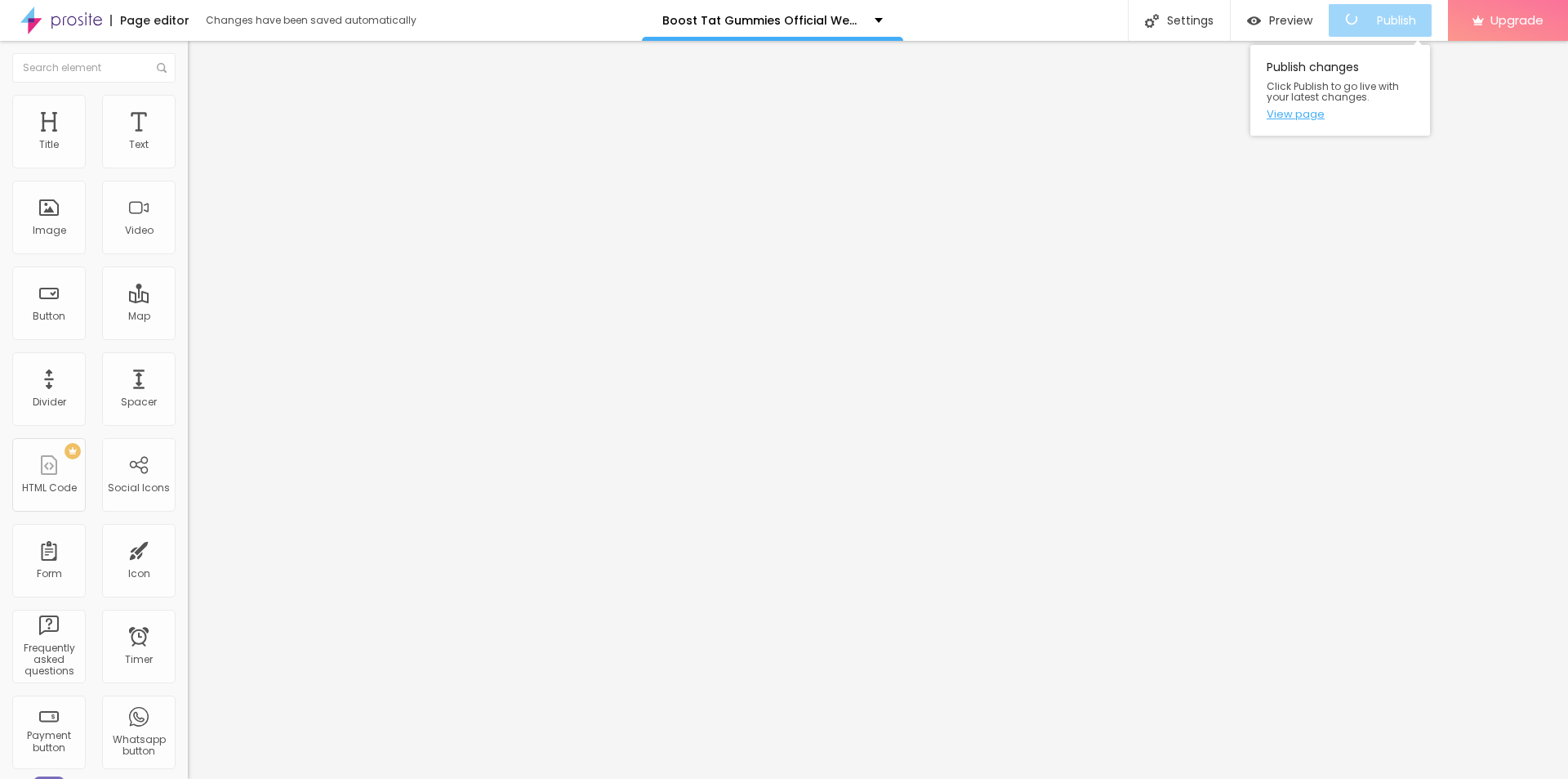
click at [1298, 115] on link "View page" at bounding box center [1340, 114] width 147 height 10
